Goal: Information Seeking & Learning: Learn about a topic

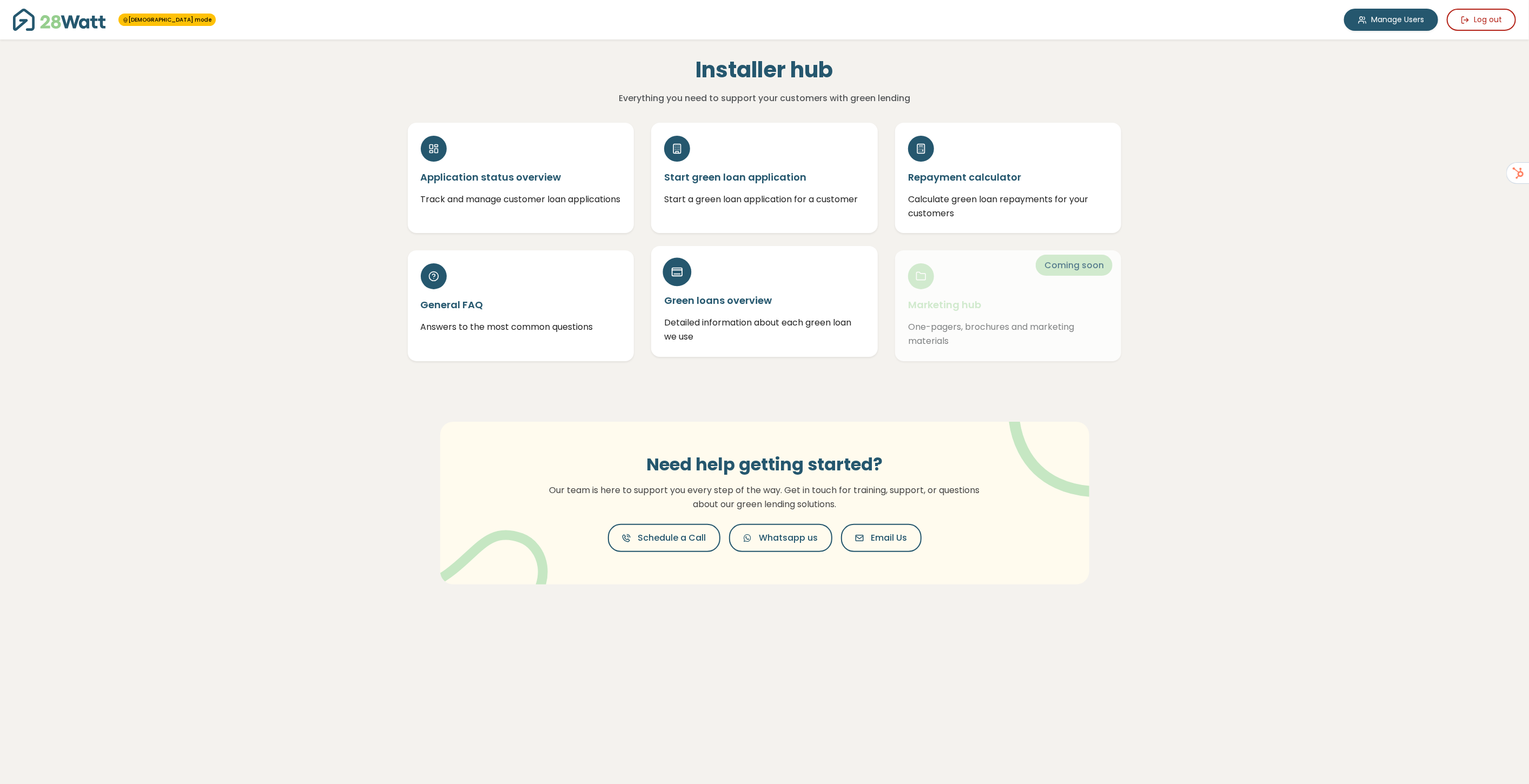
click at [733, 312] on div "Green loans overview Detailed information about each green loan we use" at bounding box center [764, 301] width 227 height 110
